Goal: Find specific page/section: Find specific page/section

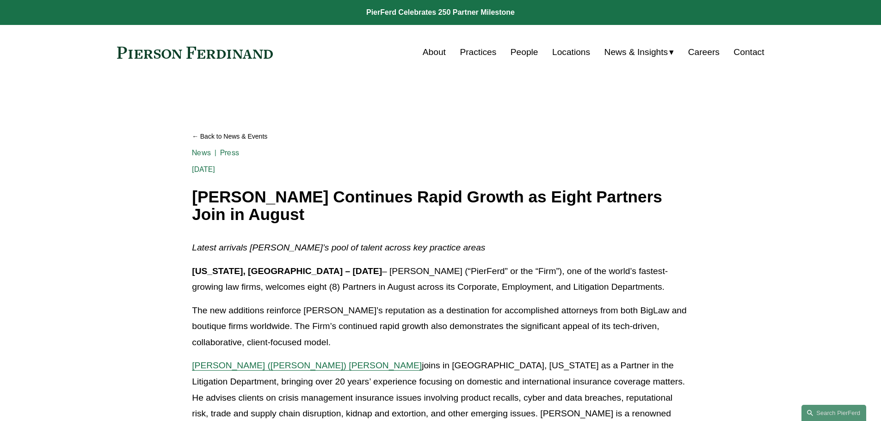
click at [423, 52] on link "About" at bounding box center [434, 52] width 23 height 18
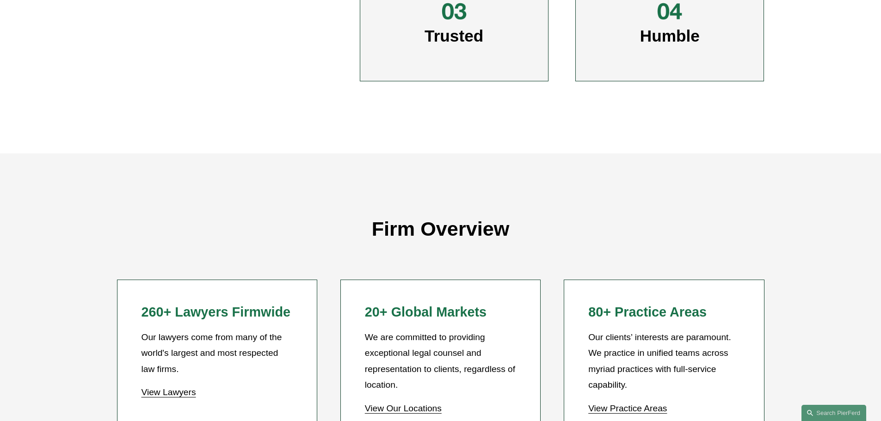
scroll to position [694, 0]
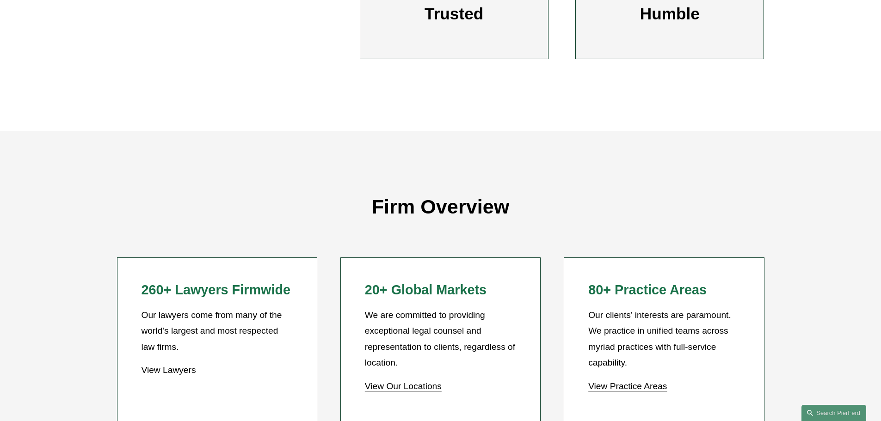
click at [177, 369] on link "View Lawyers" at bounding box center [168, 370] width 55 height 10
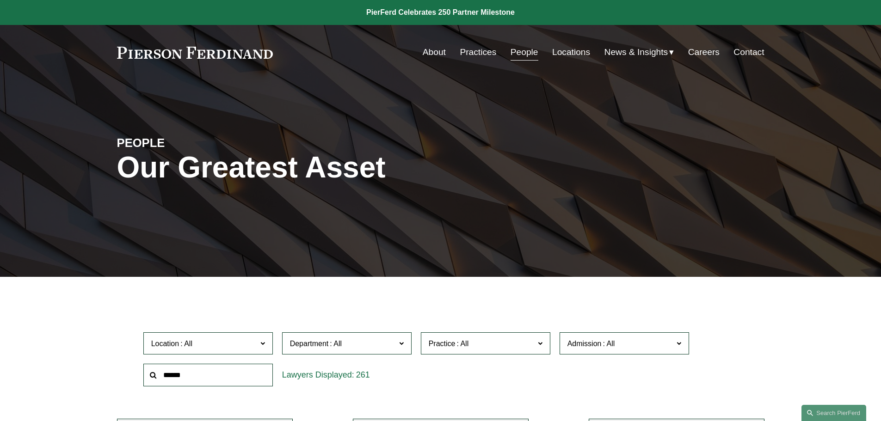
click at [164, 344] on span "Location" at bounding box center [165, 344] width 28 height 8
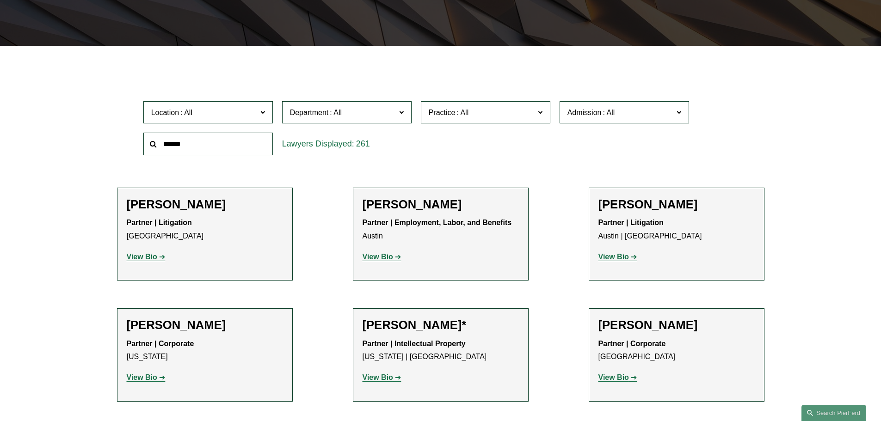
scroll to position [231, 0]
click at [0, 0] on link "London" at bounding box center [0, 0] width 0 height 0
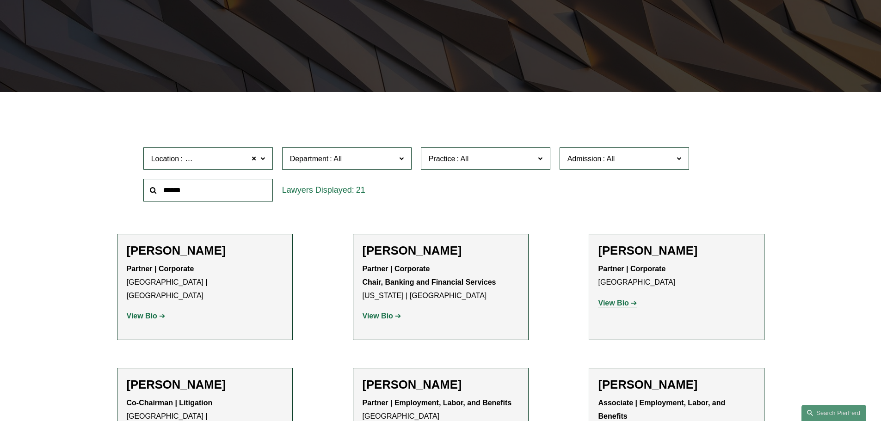
click at [132, 312] on strong "View Bio" at bounding box center [142, 316] width 31 height 8
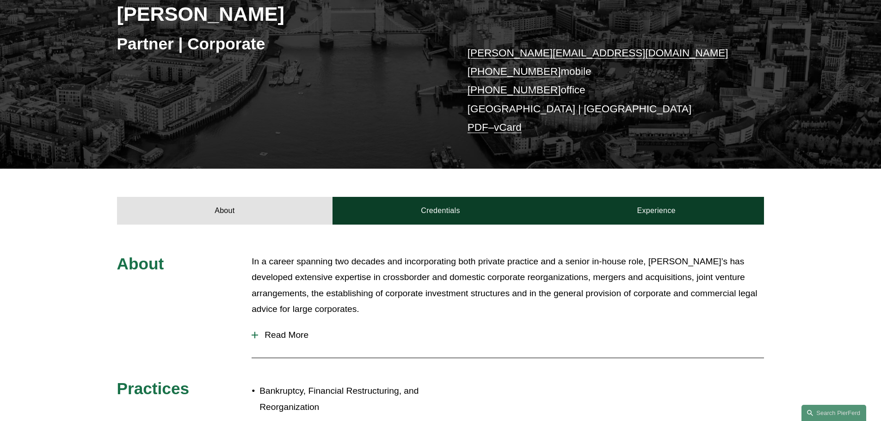
scroll to position [185, 0]
